Goal: Check status: Check status

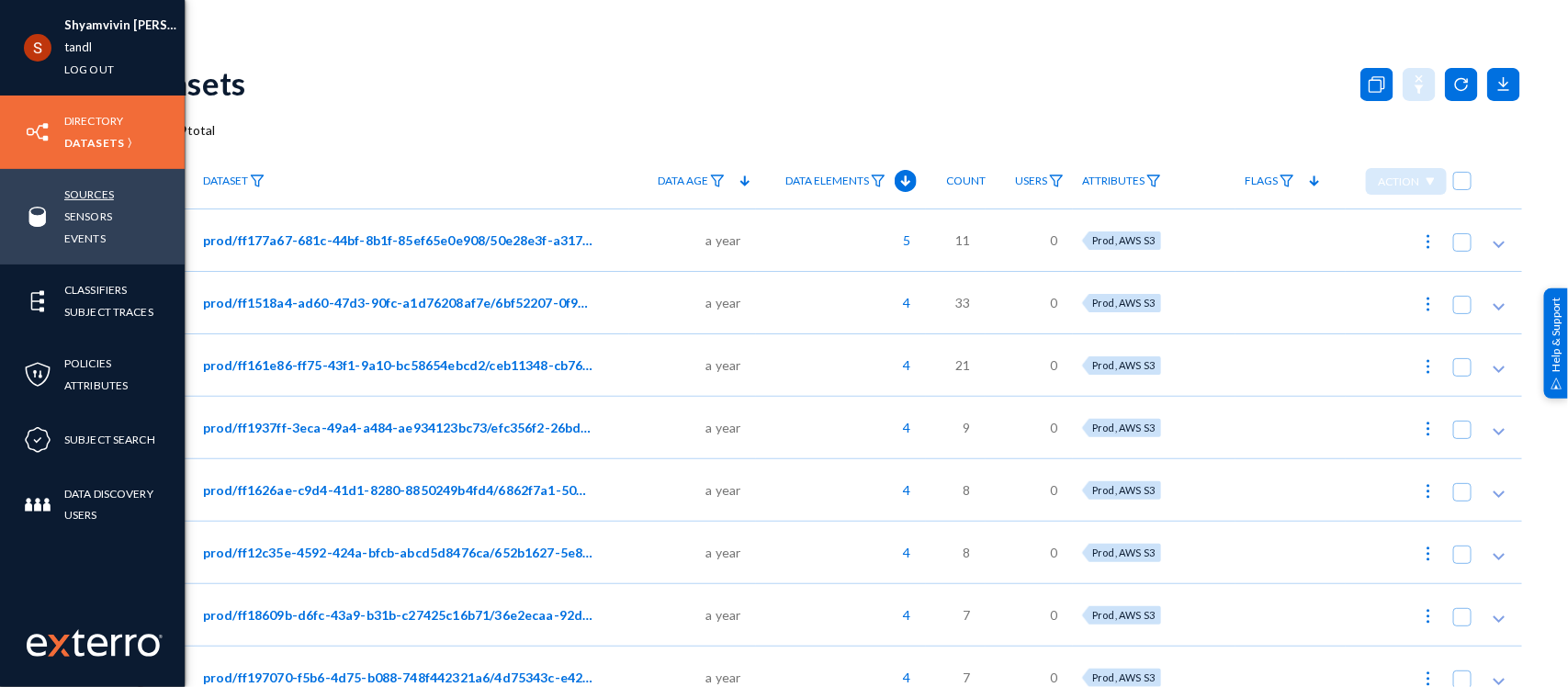
click at [79, 195] on link "Sources" at bounding box center [90, 194] width 50 height 21
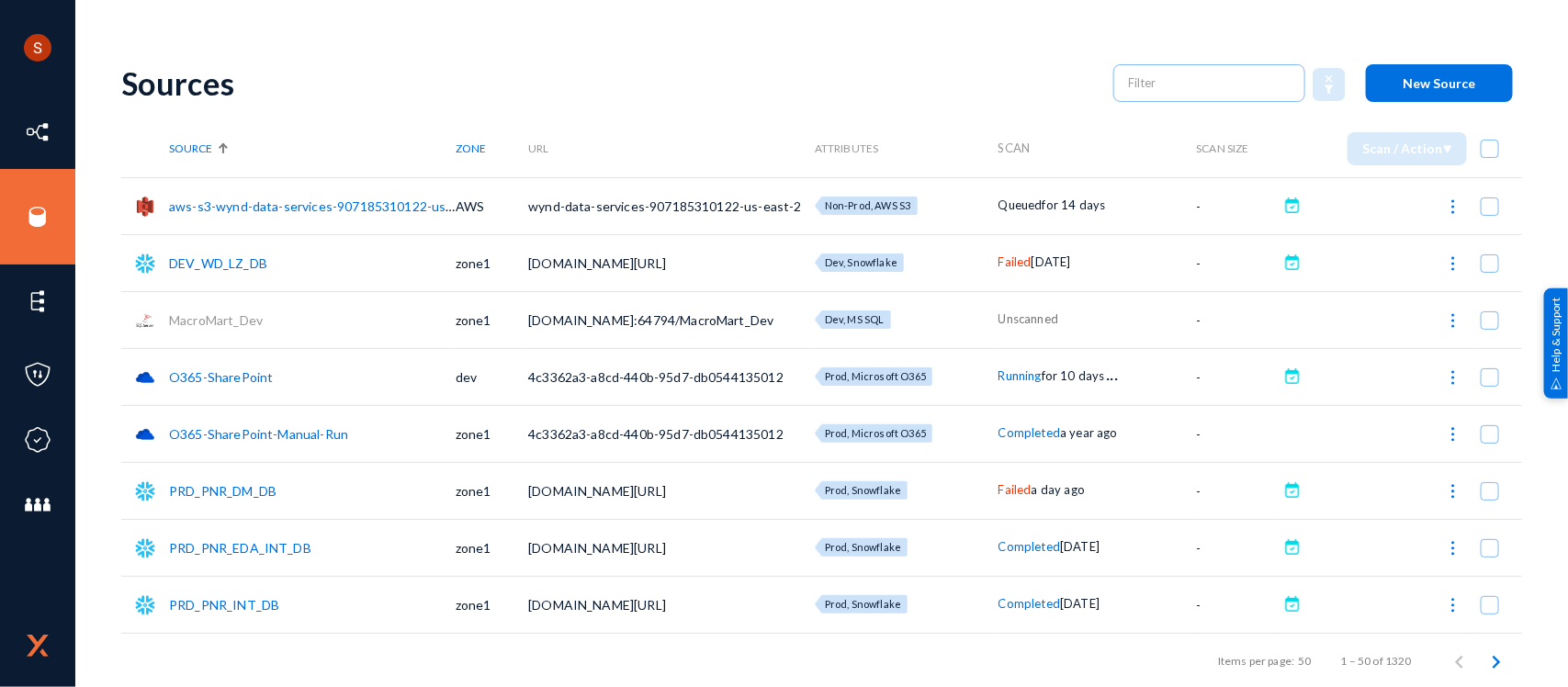
drag, startPoint x: 165, startPoint y: 200, endPoint x: 438, endPoint y: 195, distance: 273.0
click at [438, 195] on tr "aws-s3-wynd-data-services-907185310122-us-east-2 AWS wynd-data-services-9071853…" at bounding box center [822, 205] width 1401 height 57
click at [572, 34] on div "Shyamvivin [PERSON_NAME] [PERSON_NAME] tandl Log out Directory Datasets Sources…" at bounding box center [784, 343] width 1568 height 687
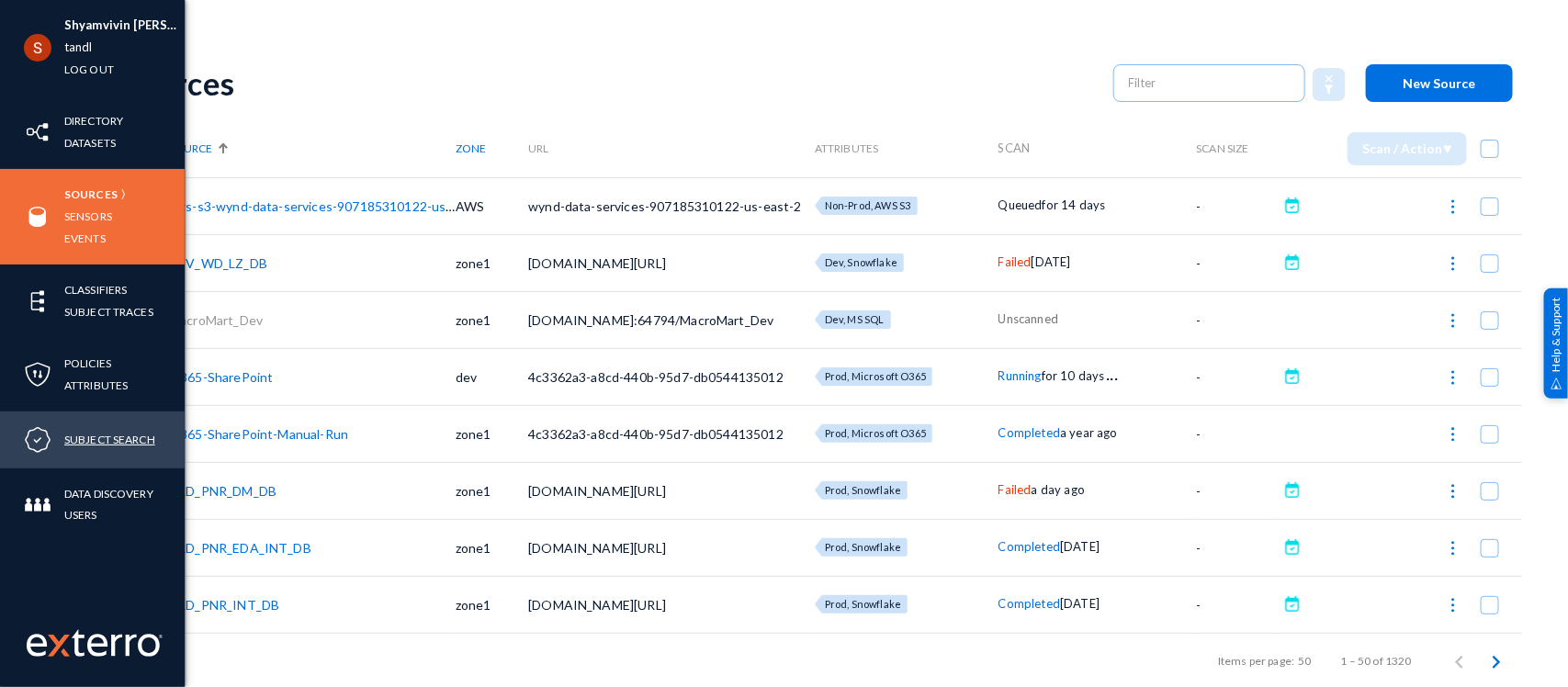
click at [95, 434] on link "Subject Search" at bounding box center [109, 438] width 91 height 21
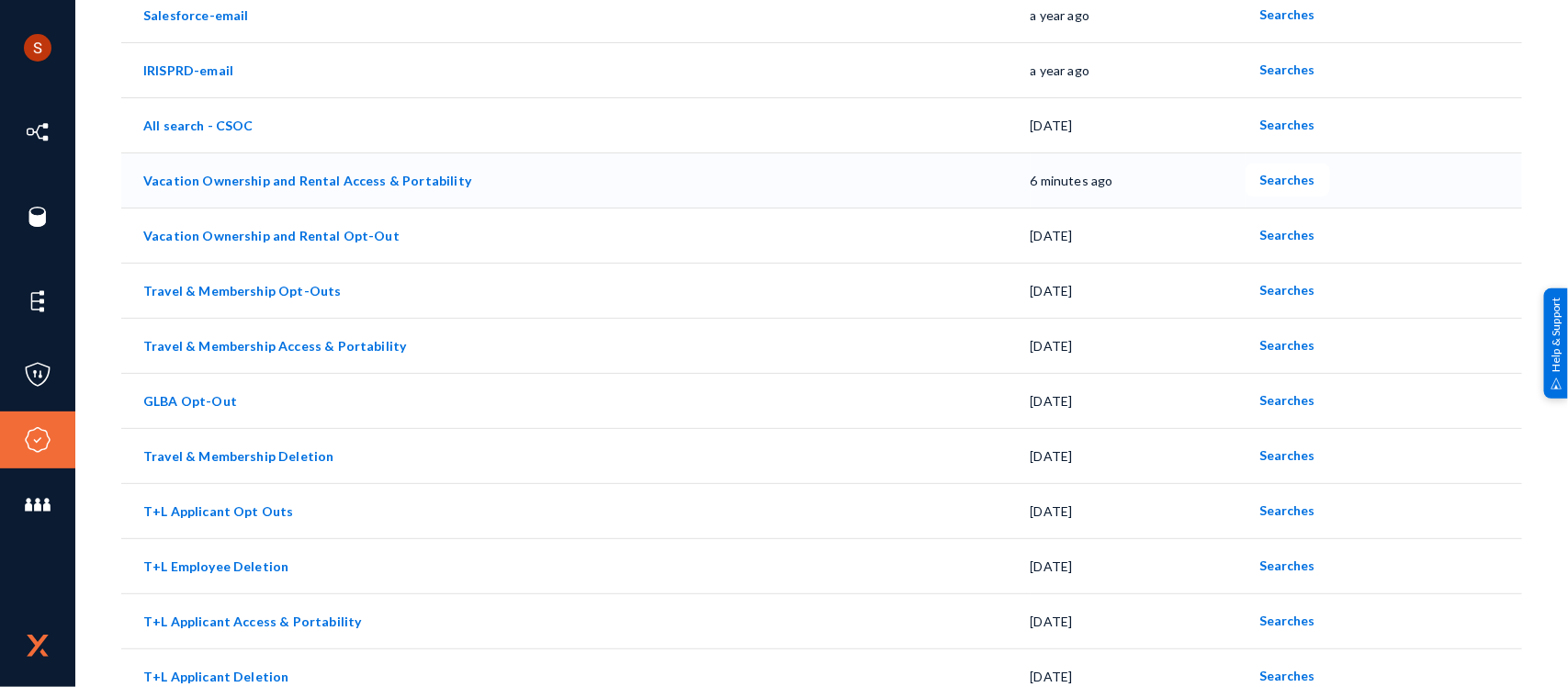
scroll to position [407, 0]
click at [1279, 177] on span "Searches" at bounding box center [1287, 179] width 55 height 16
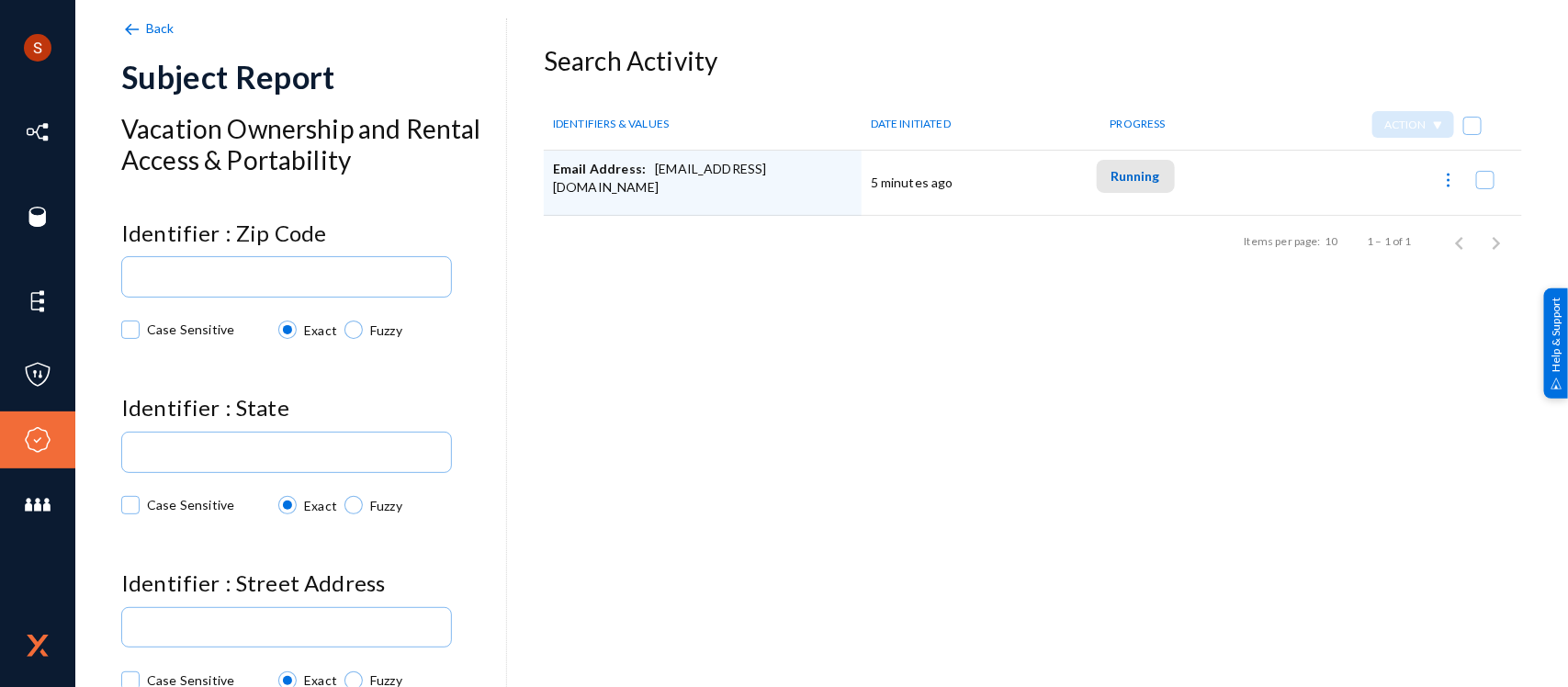
click at [1122, 168] on span "Running" at bounding box center [1135, 176] width 49 height 16
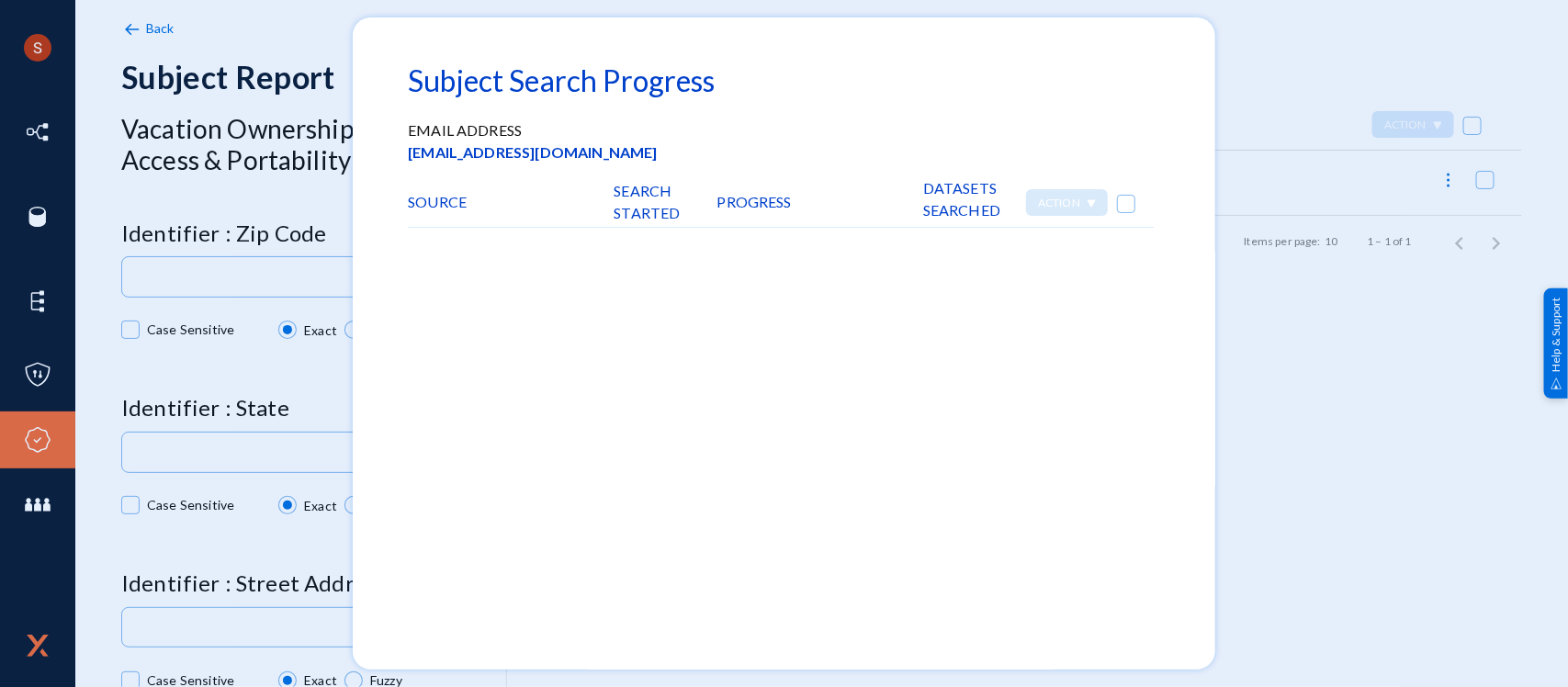
scroll to position [1, 0]
click at [1259, 331] on div at bounding box center [784, 343] width 1568 height 687
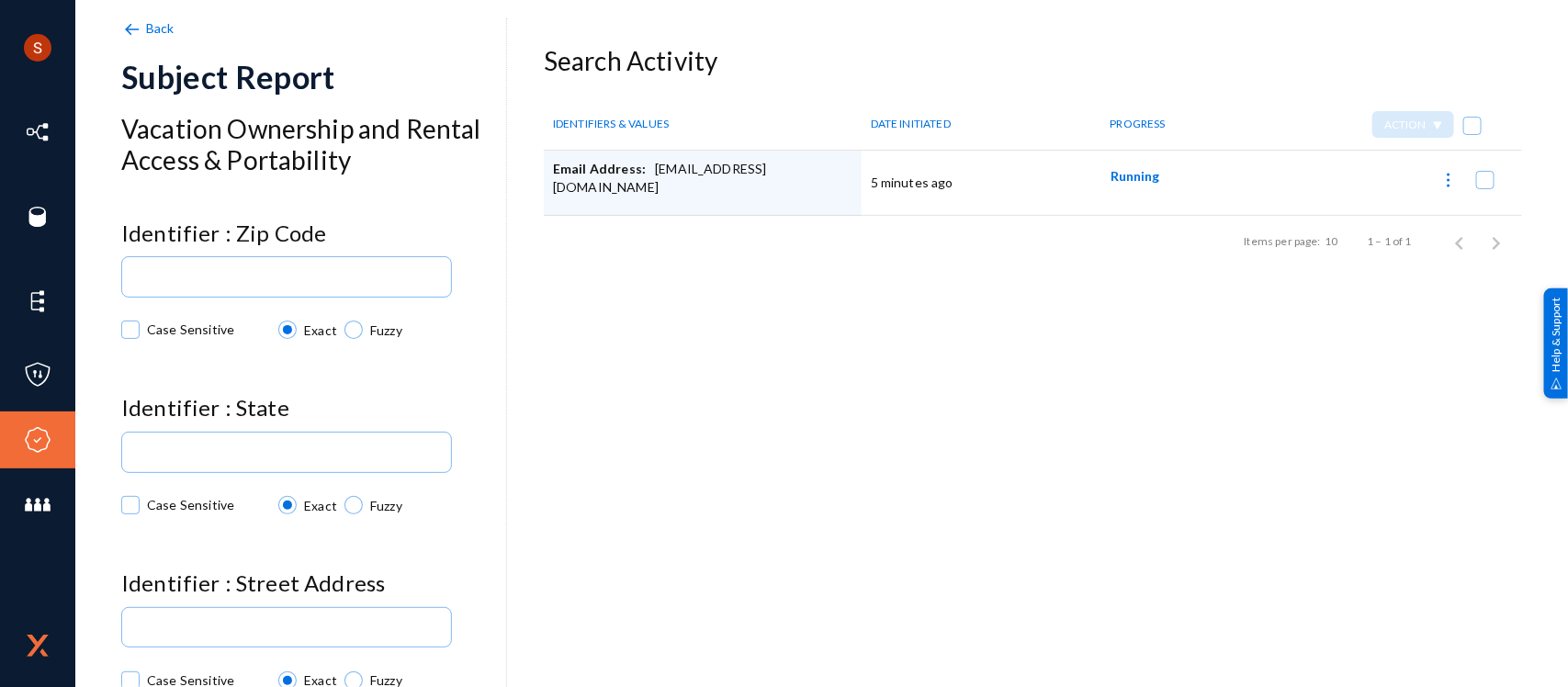
click at [137, 19] on img at bounding box center [131, 29] width 20 height 20
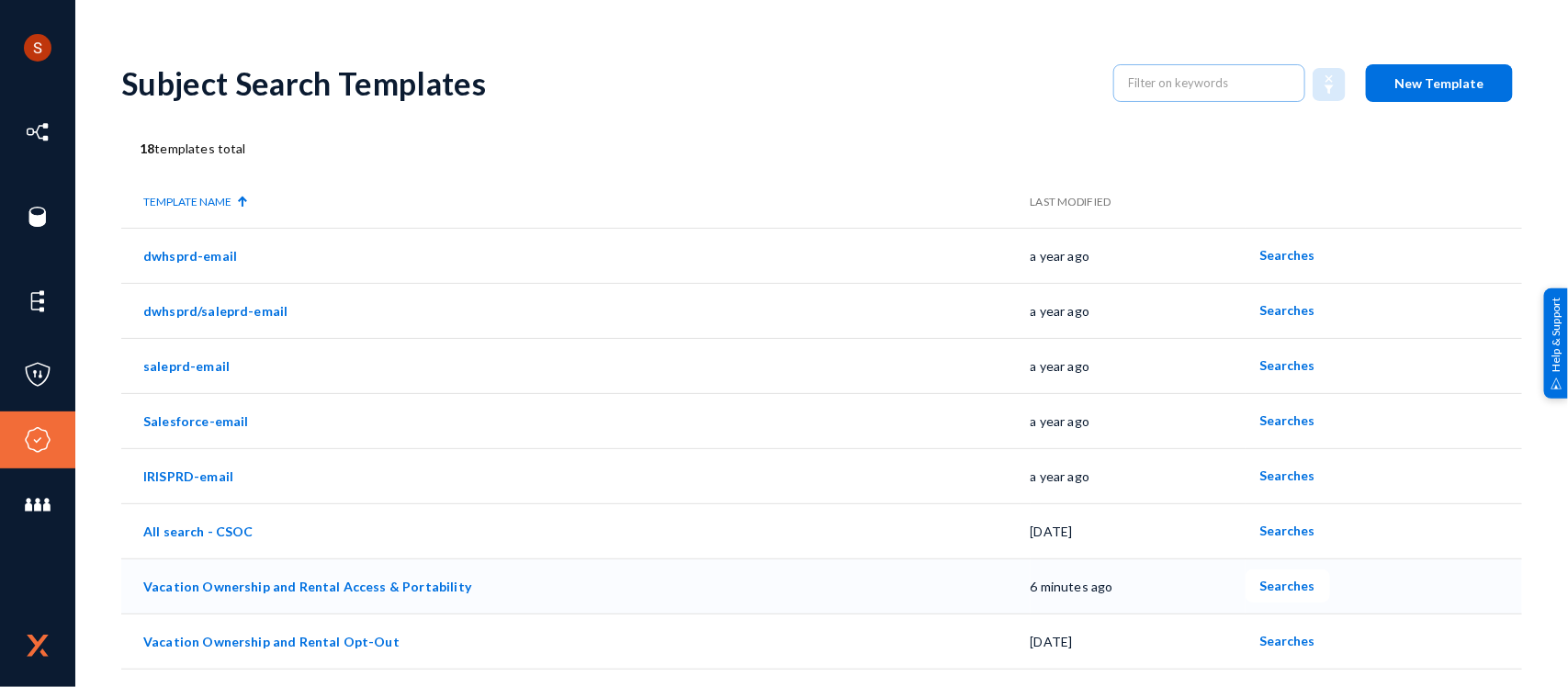
click at [301, 579] on link "Vacation Ownership and Rental Access & Portability" at bounding box center [307, 587] width 328 height 16
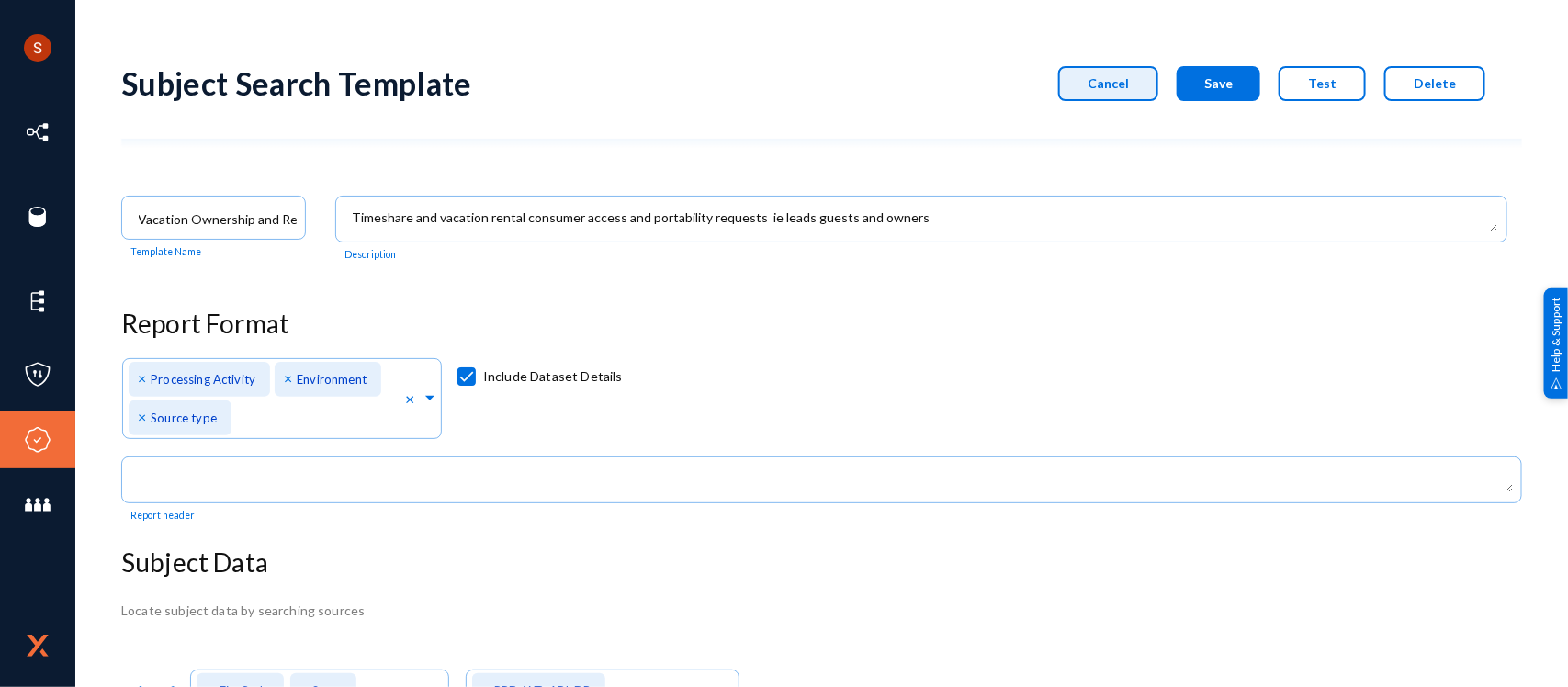
click at [1125, 80] on span "Cancel" at bounding box center [1108, 84] width 42 height 16
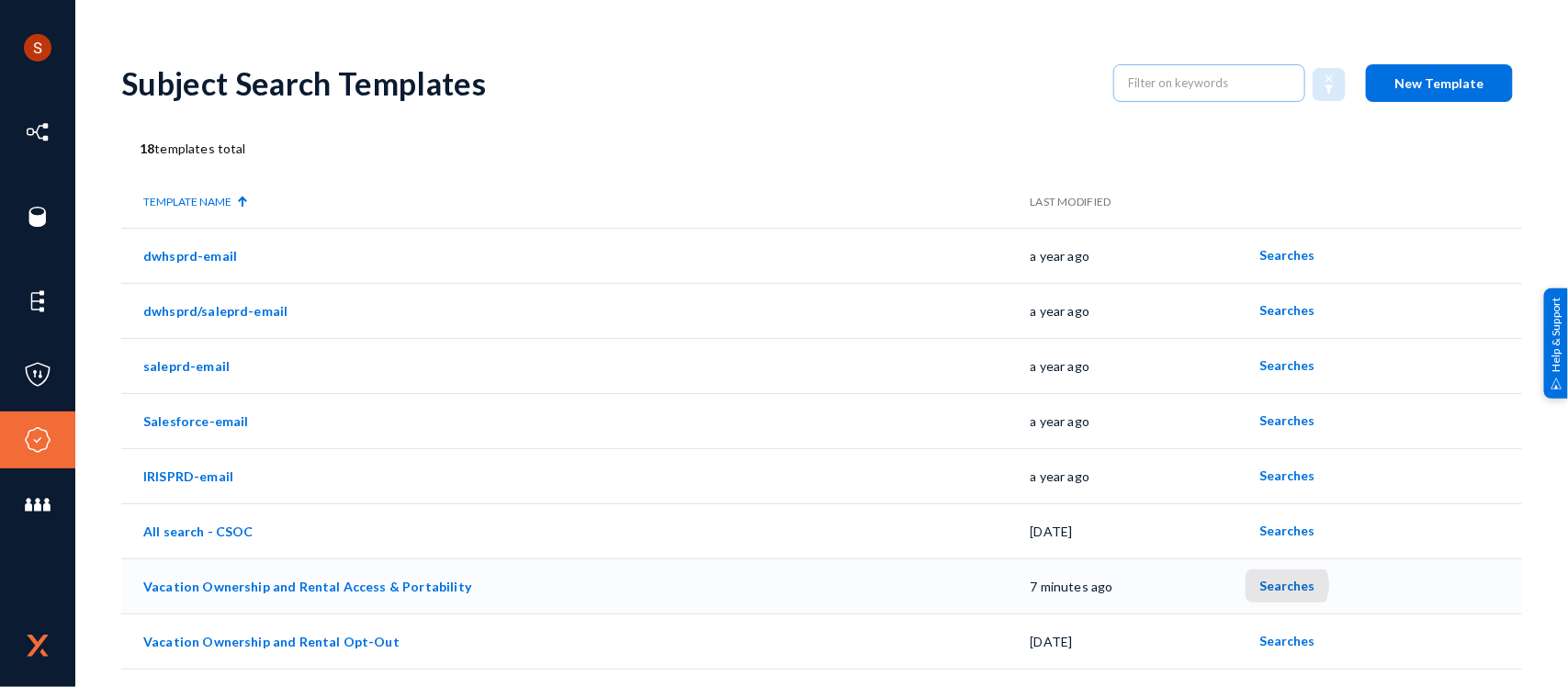
click at [1269, 585] on span "Searches" at bounding box center [1287, 586] width 55 height 16
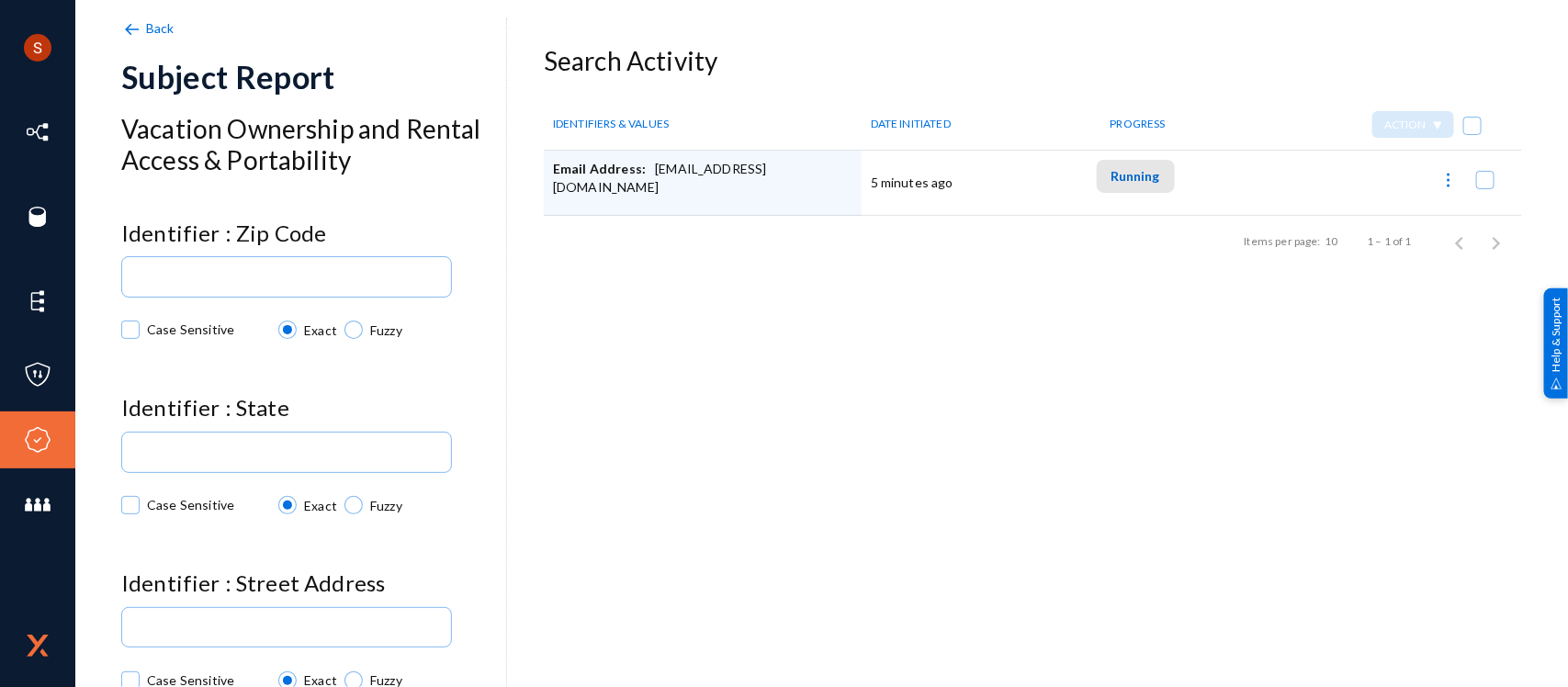
click at [1137, 181] on span "Running" at bounding box center [1135, 176] width 49 height 16
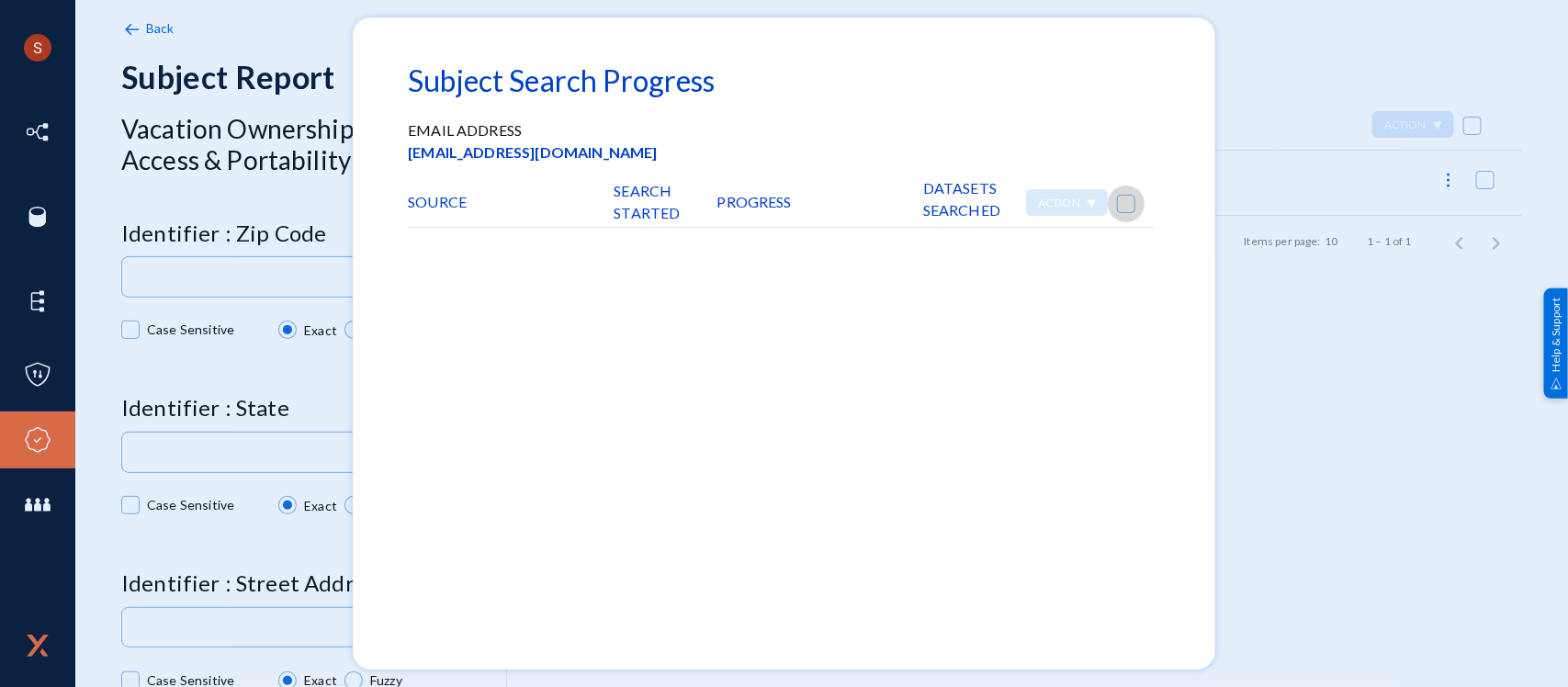
click at [1123, 197] on span at bounding box center [1126, 204] width 18 height 18
click at [1125, 212] on input "checkbox" at bounding box center [1126, 213] width 2 height 2
click at [1123, 197] on span at bounding box center [1126, 204] width 18 height 18
click at [1125, 212] on input "checkbox" at bounding box center [1126, 213] width 2 height 2
checkbox input "false"
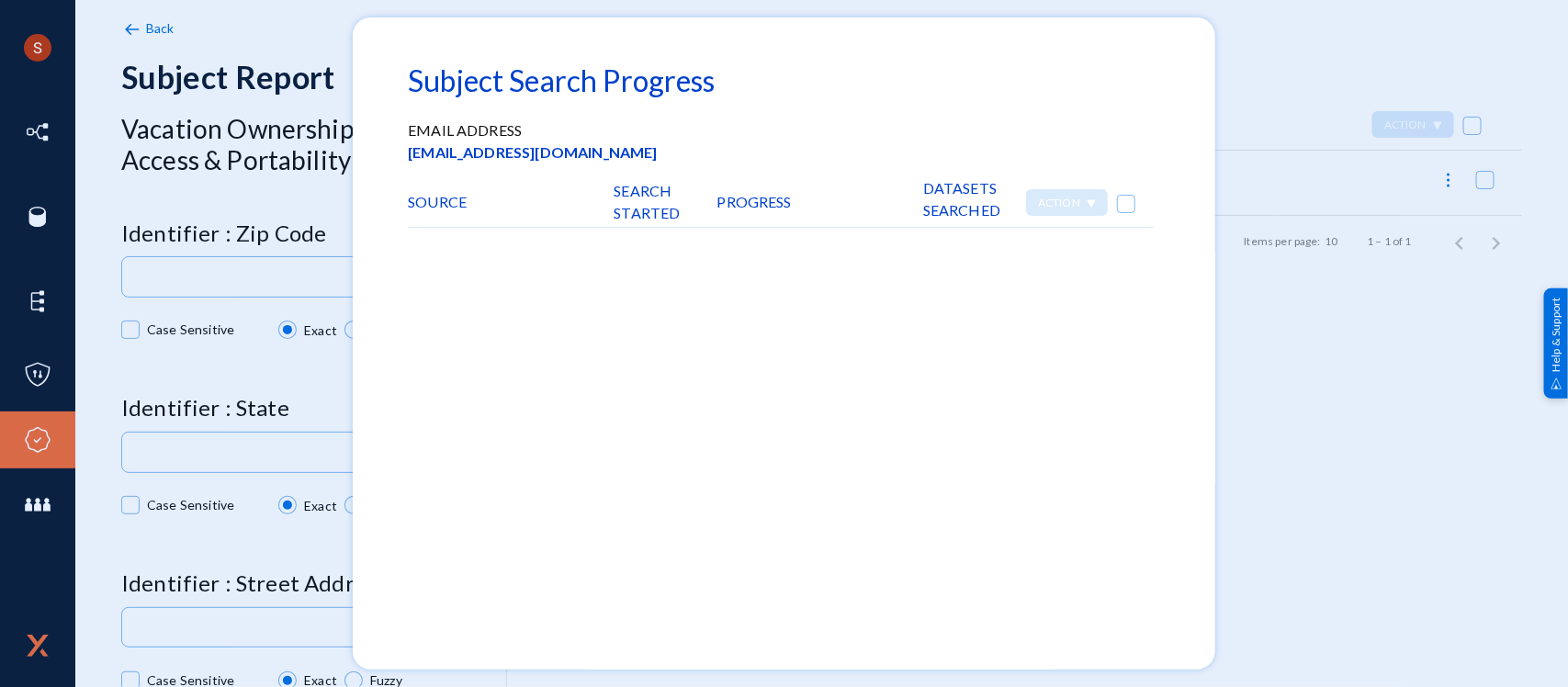
click at [1195, 258] on mat-dialog-container "Subject Search Progress Email Address [EMAIL_ADDRESS][DOMAIN_NAME] SOURCE SEARC…" at bounding box center [784, 344] width 863 height 652
click at [1238, 273] on div at bounding box center [784, 343] width 1568 height 687
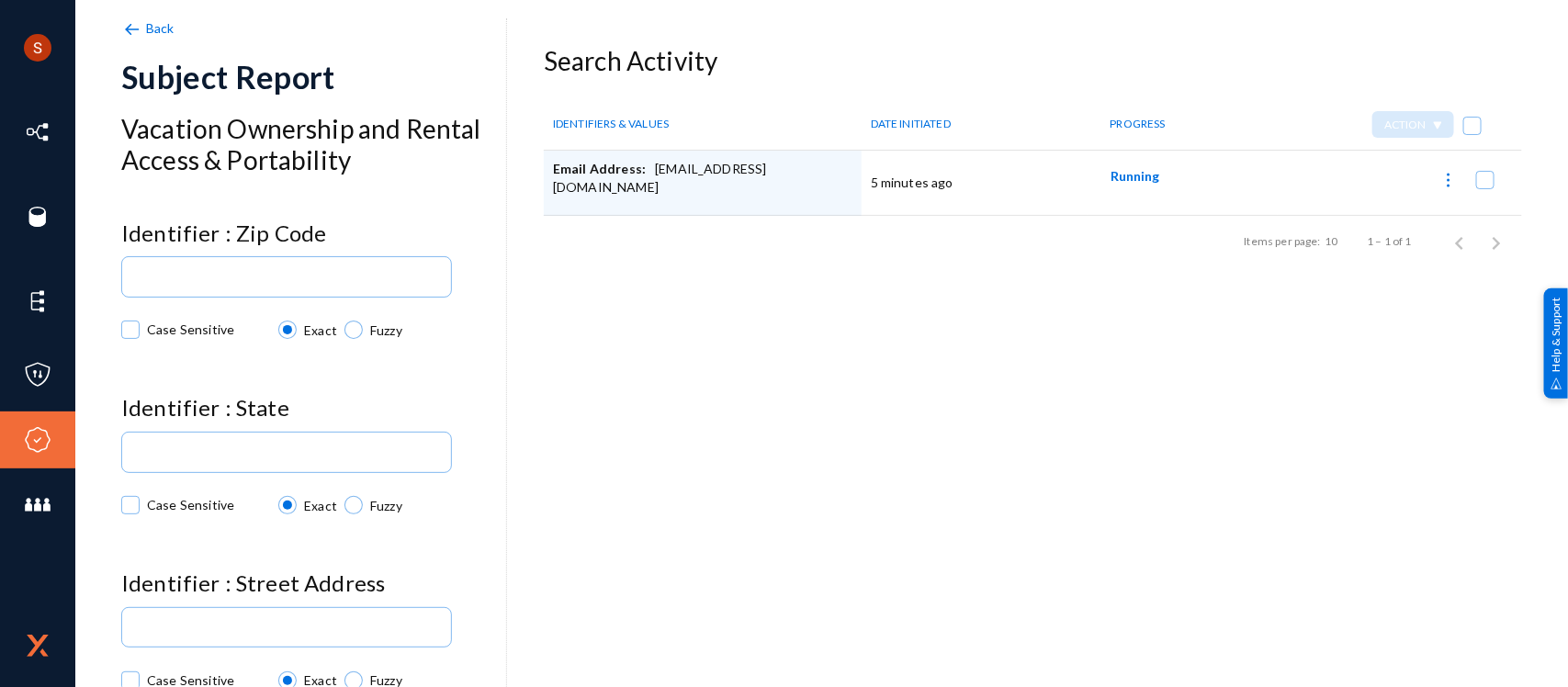
click at [140, 29] on img at bounding box center [131, 29] width 20 height 20
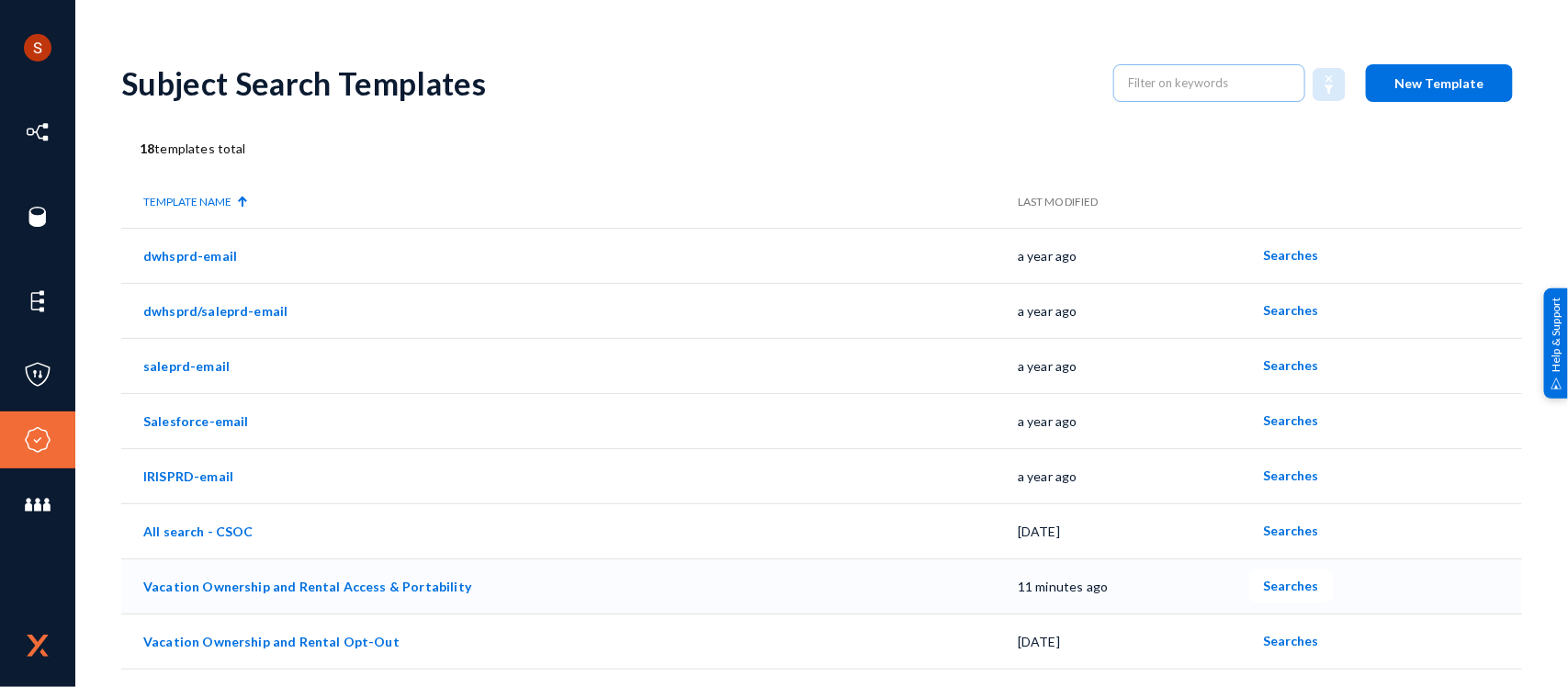
click at [290, 588] on link "Vacation Ownership and Rental Access & Portability" at bounding box center [307, 587] width 328 height 16
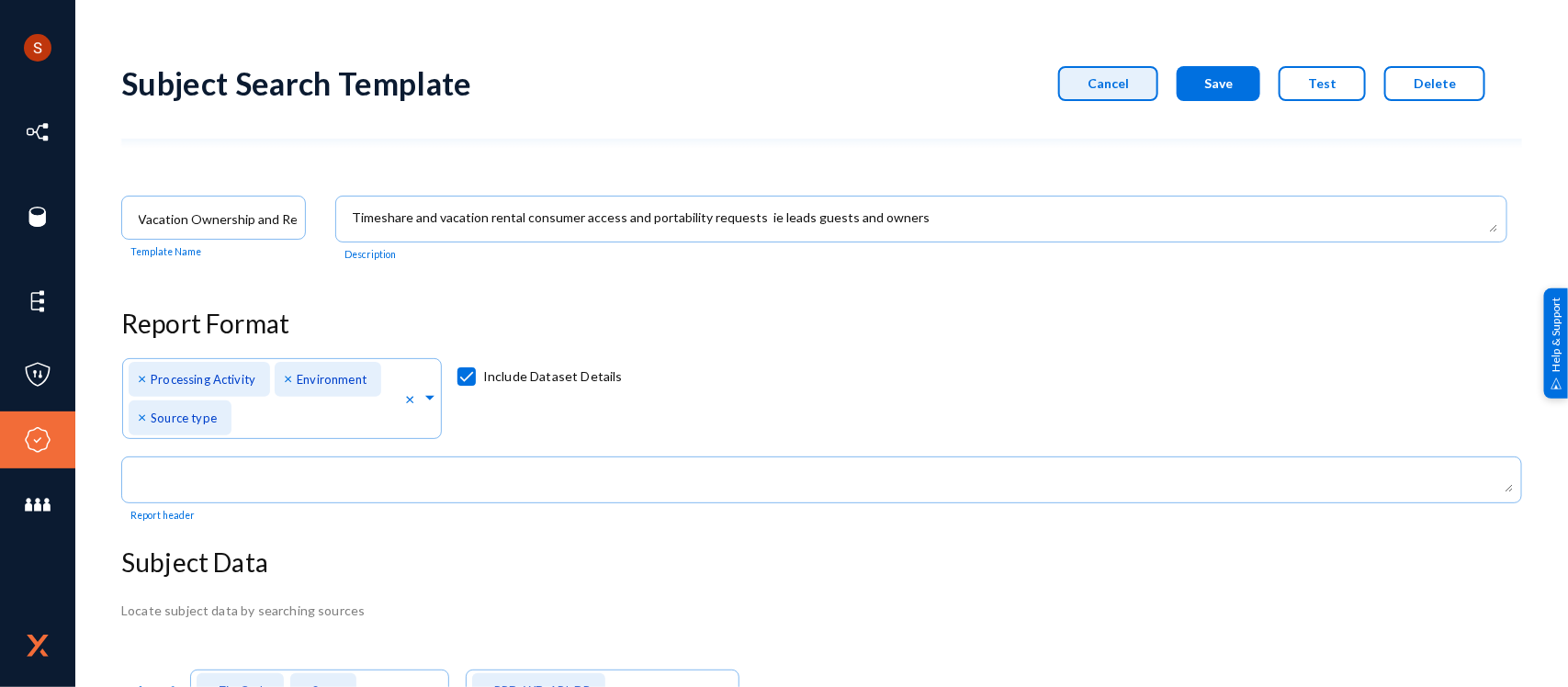
click at [1148, 77] on button "Cancel" at bounding box center [1108, 83] width 100 height 35
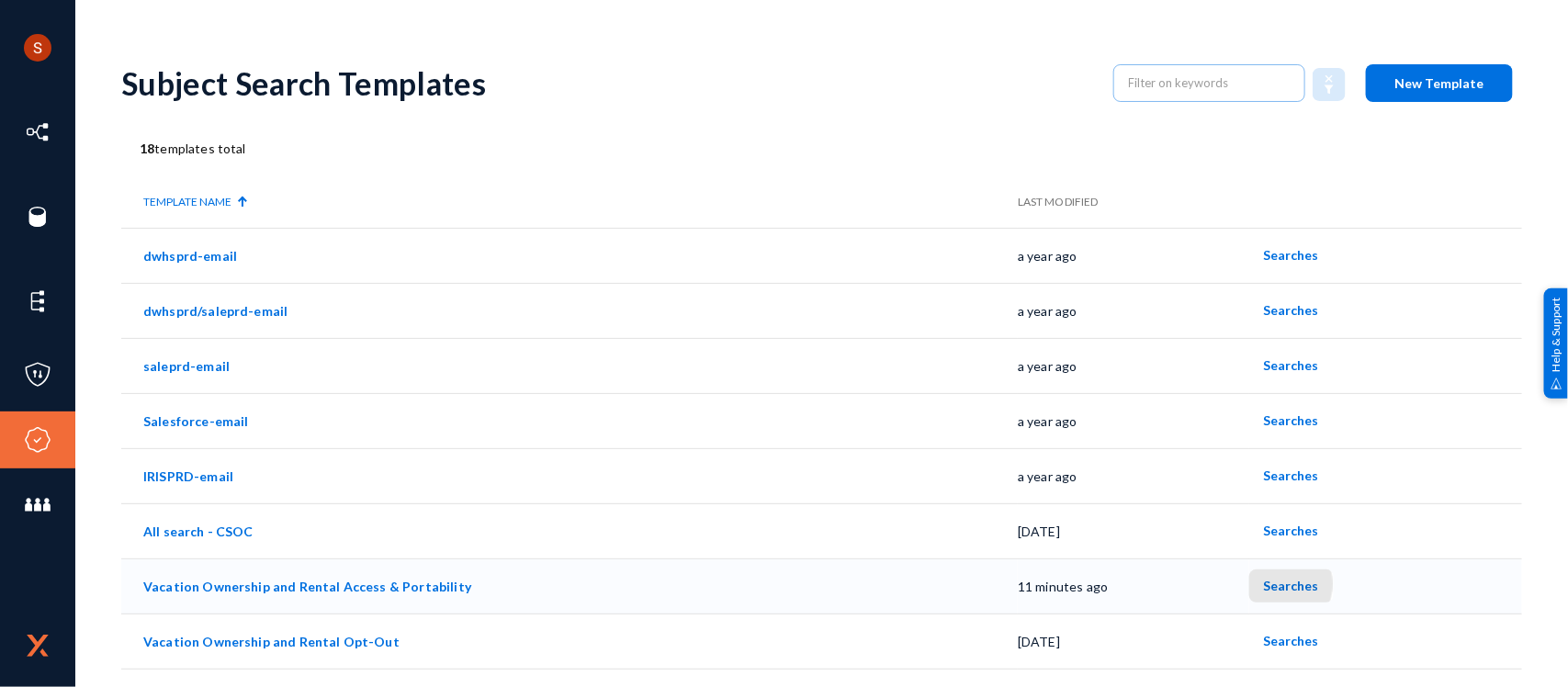
click at [1264, 584] on span "Searches" at bounding box center [1290, 586] width 55 height 16
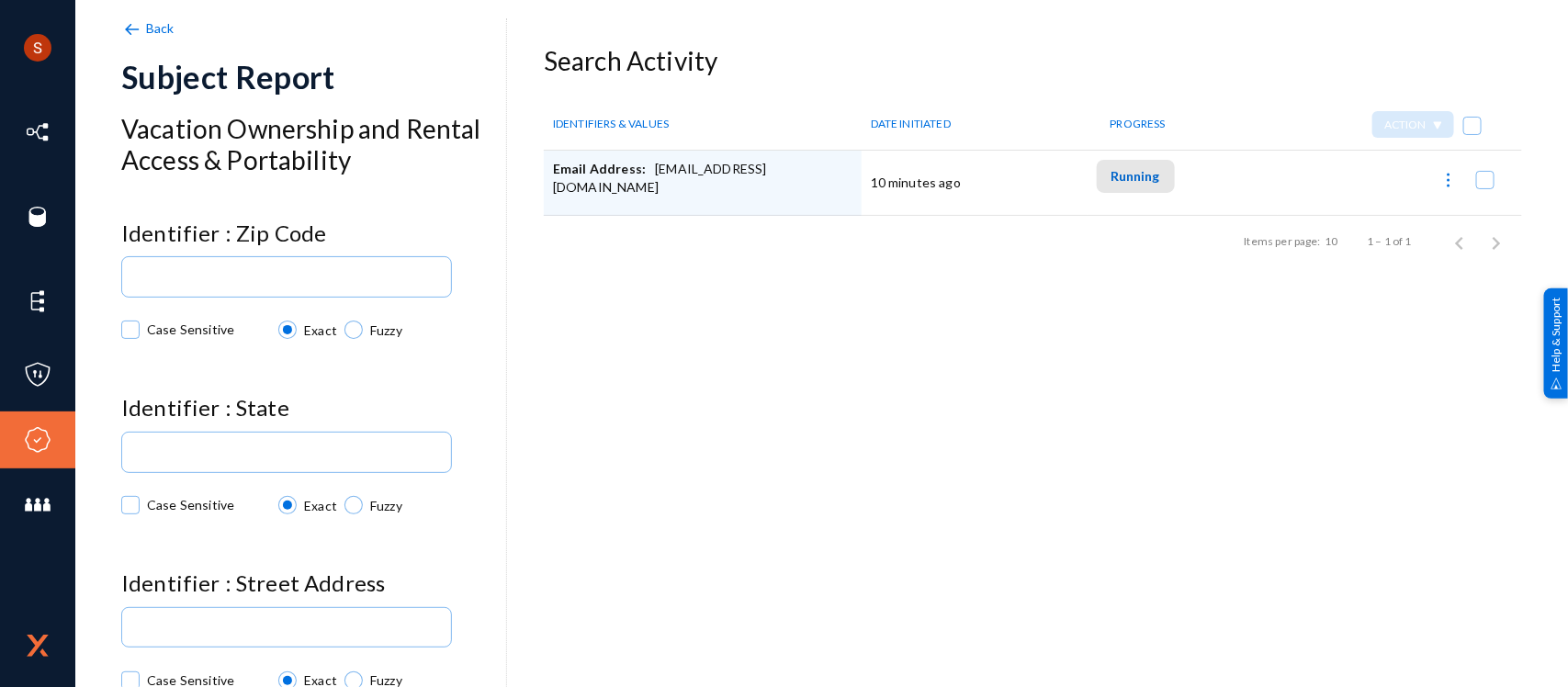
click at [1123, 174] on span "Running" at bounding box center [1135, 176] width 49 height 16
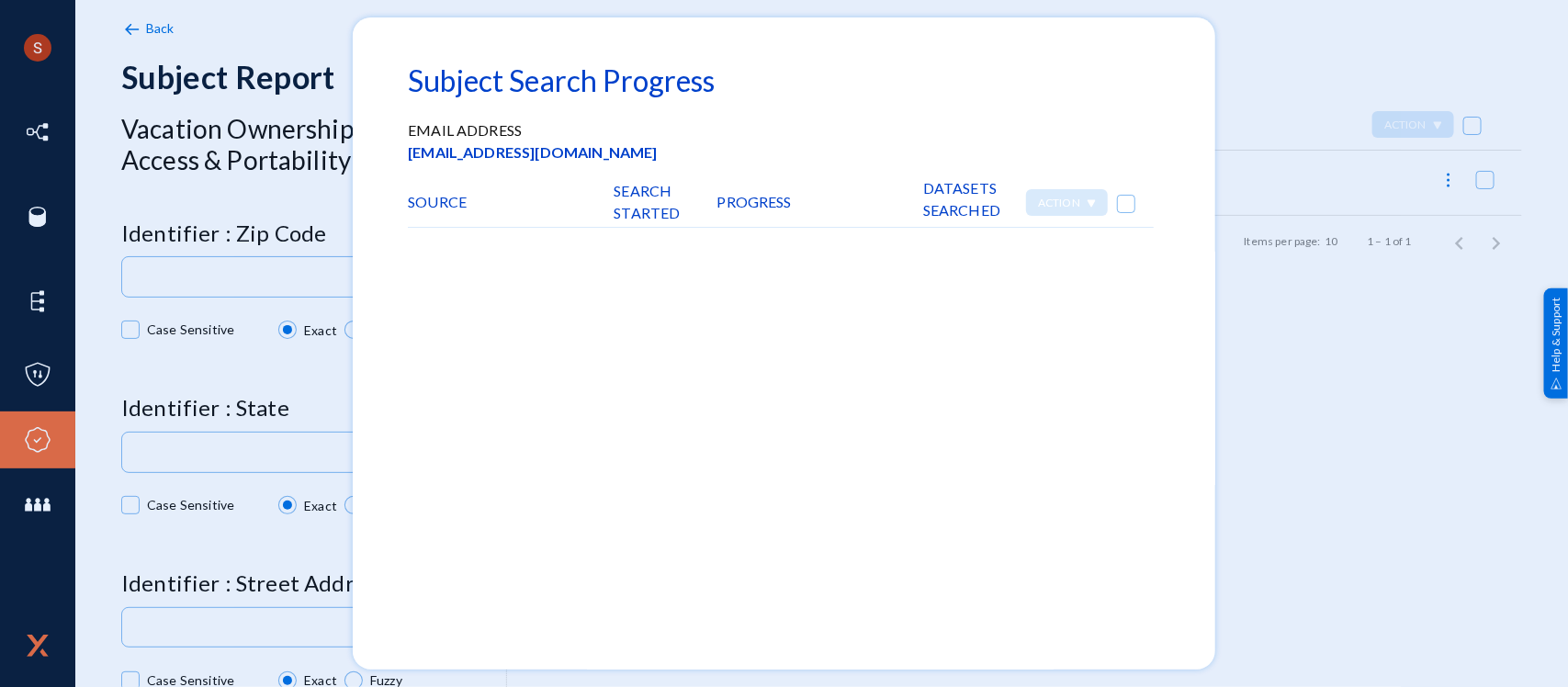
click at [1290, 323] on div at bounding box center [784, 343] width 1568 height 687
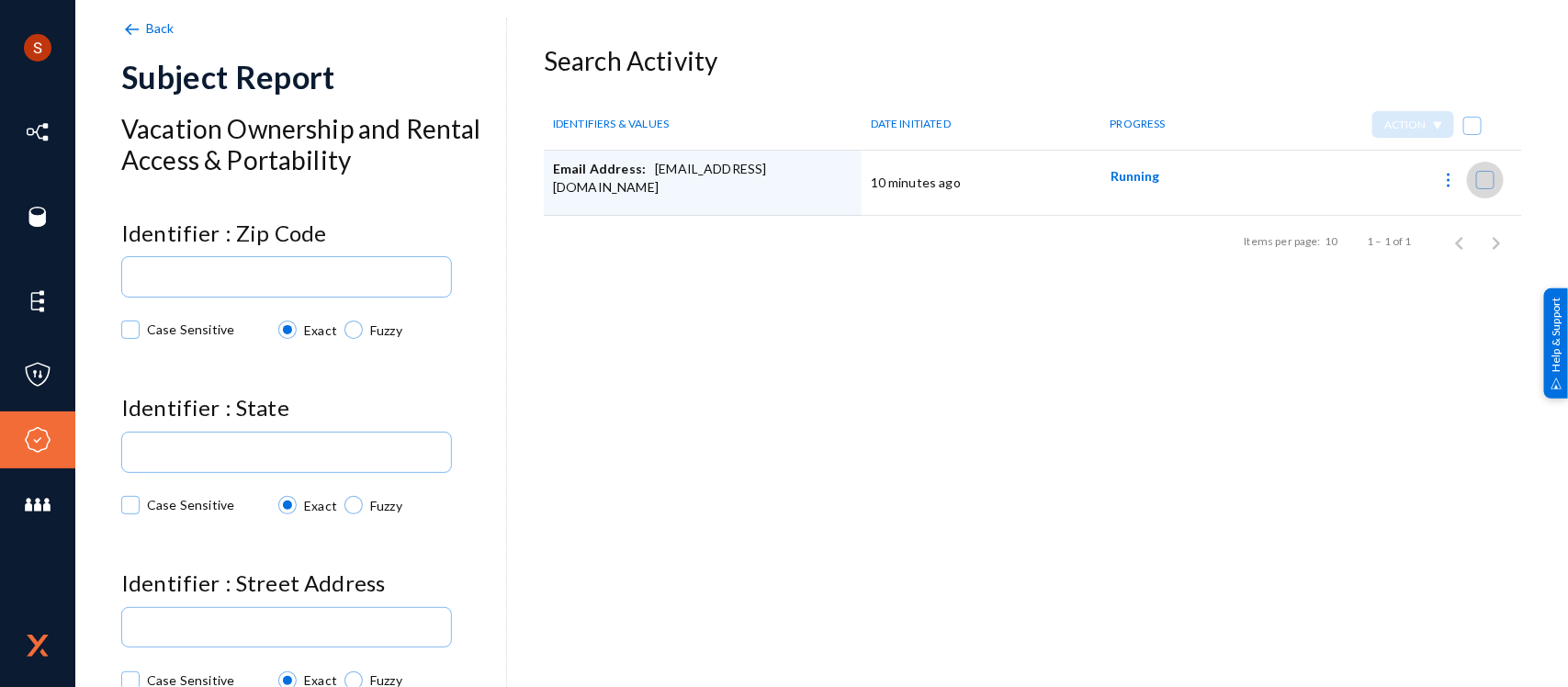
click at [1477, 184] on span at bounding box center [1485, 180] width 18 height 18
click at [1484, 188] on input "checkbox" at bounding box center [1485, 189] width 2 height 2
checkbox input "true"
click at [1440, 173] on img at bounding box center [1449, 180] width 18 height 18
checkbox input "false"
